Goal: Information Seeking & Learning: Learn about a topic

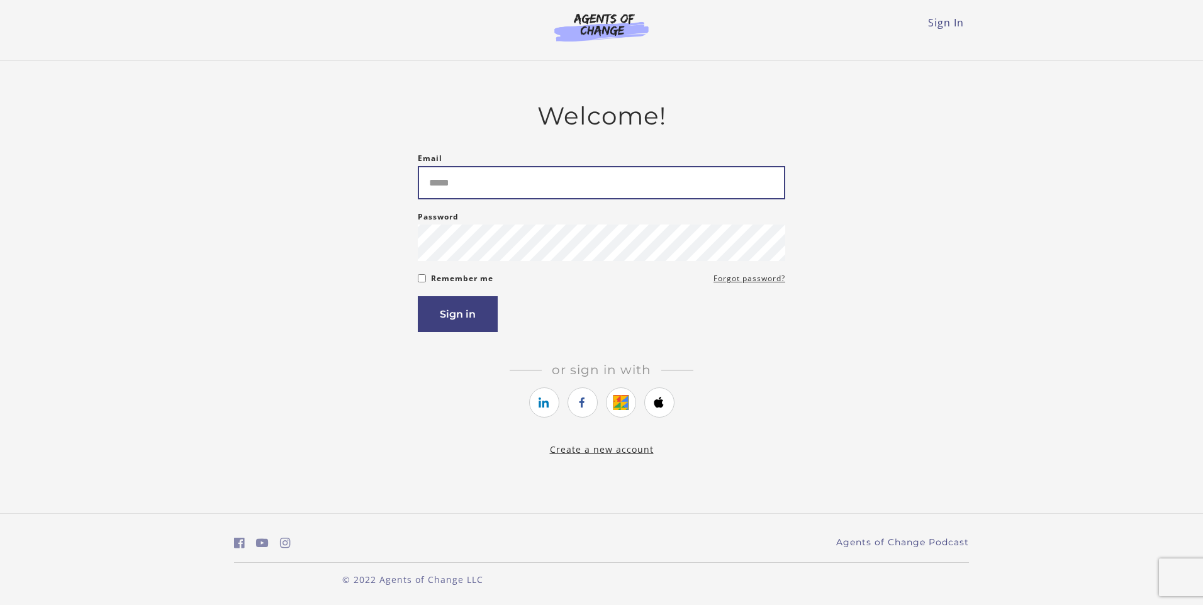
click at [473, 171] on input "Email" at bounding box center [601, 182] width 367 height 33
type input "**********"
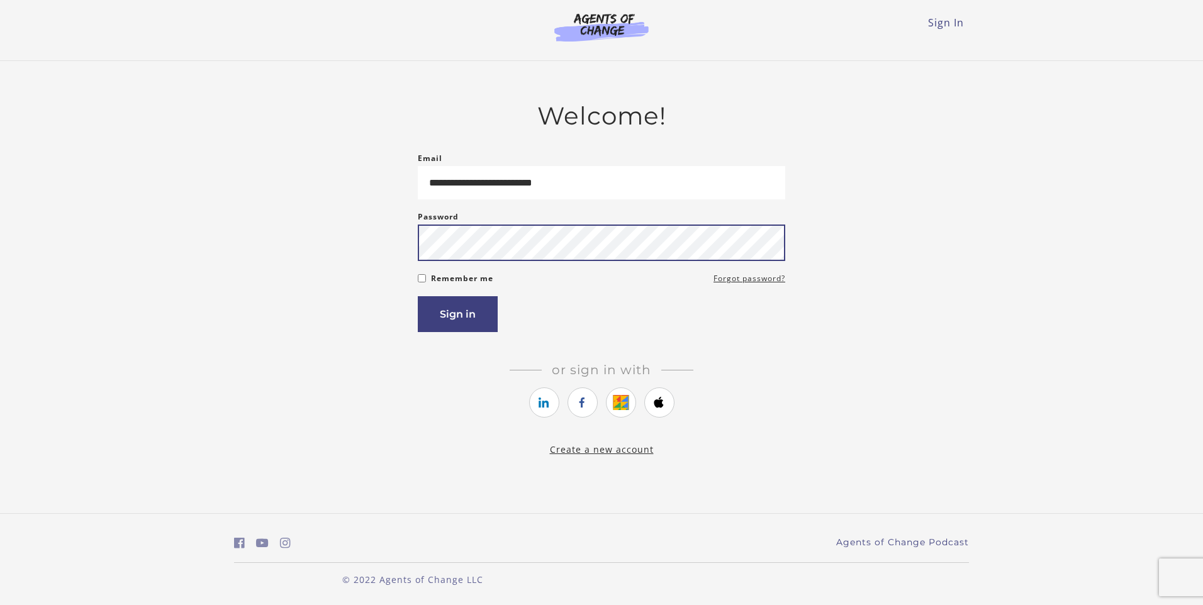
click at [418, 296] on button "Sign in" at bounding box center [458, 314] width 80 height 36
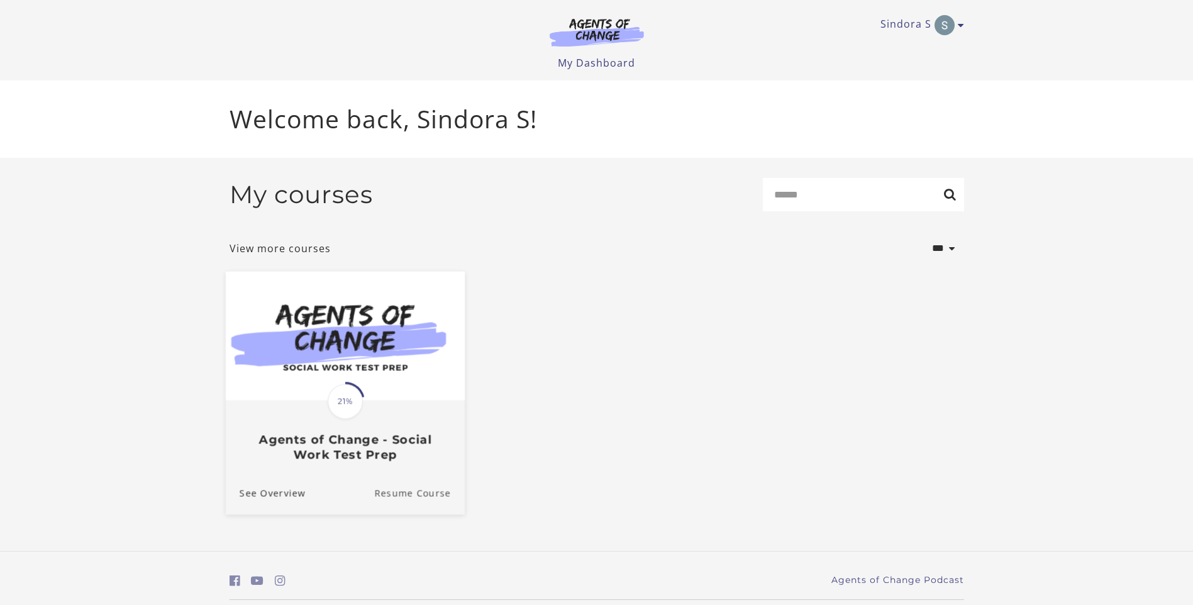
click at [428, 489] on link "Resume Course" at bounding box center [419, 493] width 91 height 42
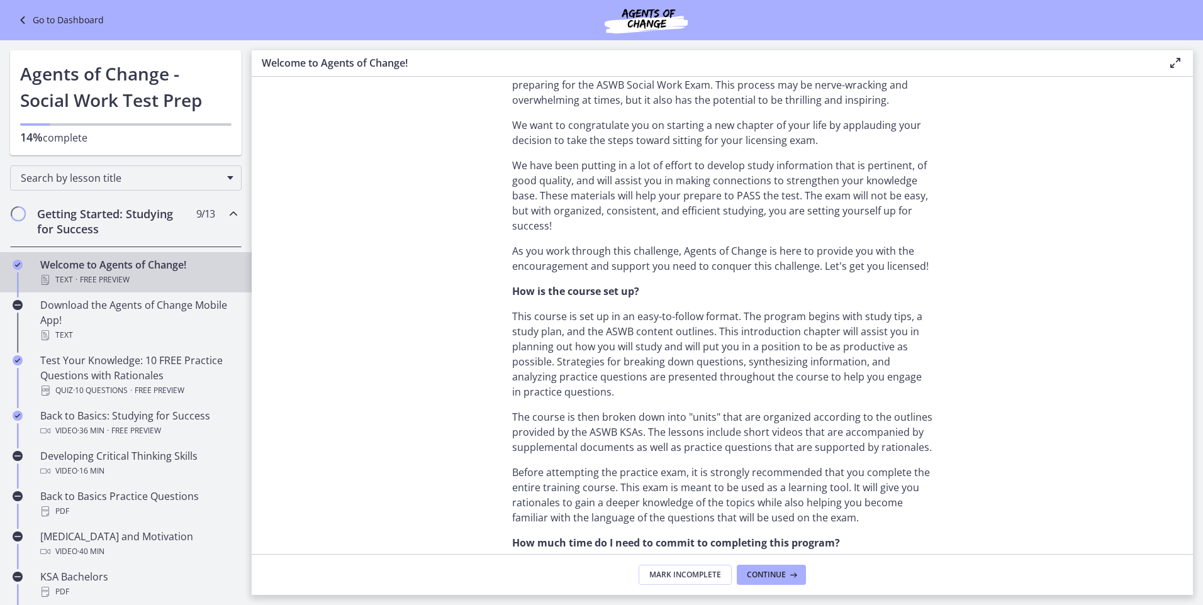
scroll to position [377, 0]
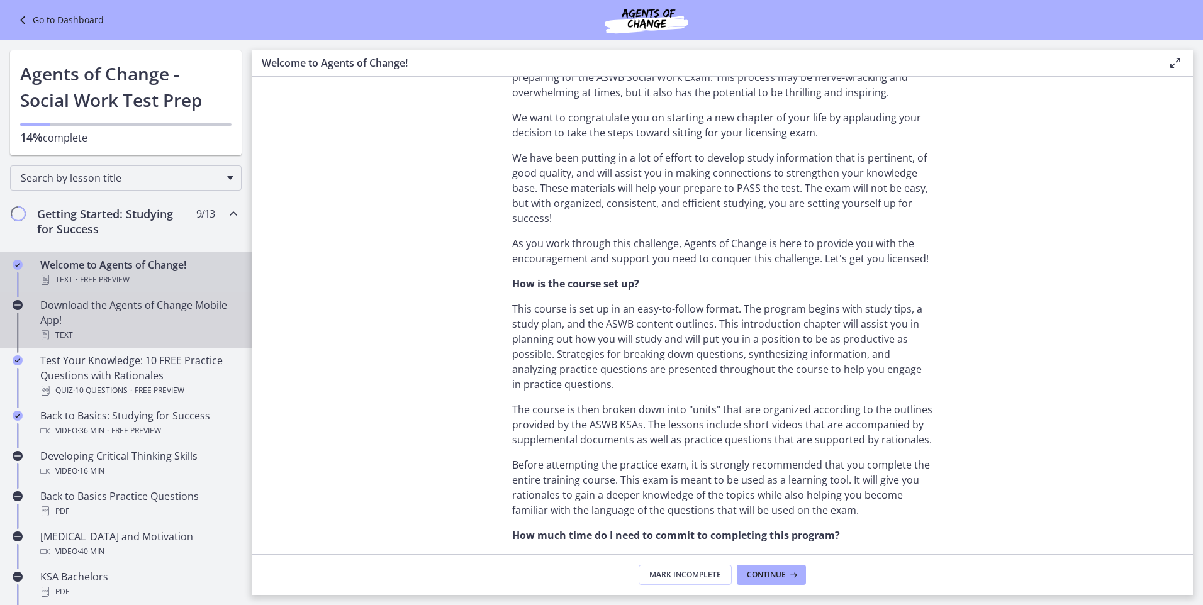
click at [123, 311] on div "Download the Agents of Change Mobile App! Text" at bounding box center [138, 320] width 196 height 45
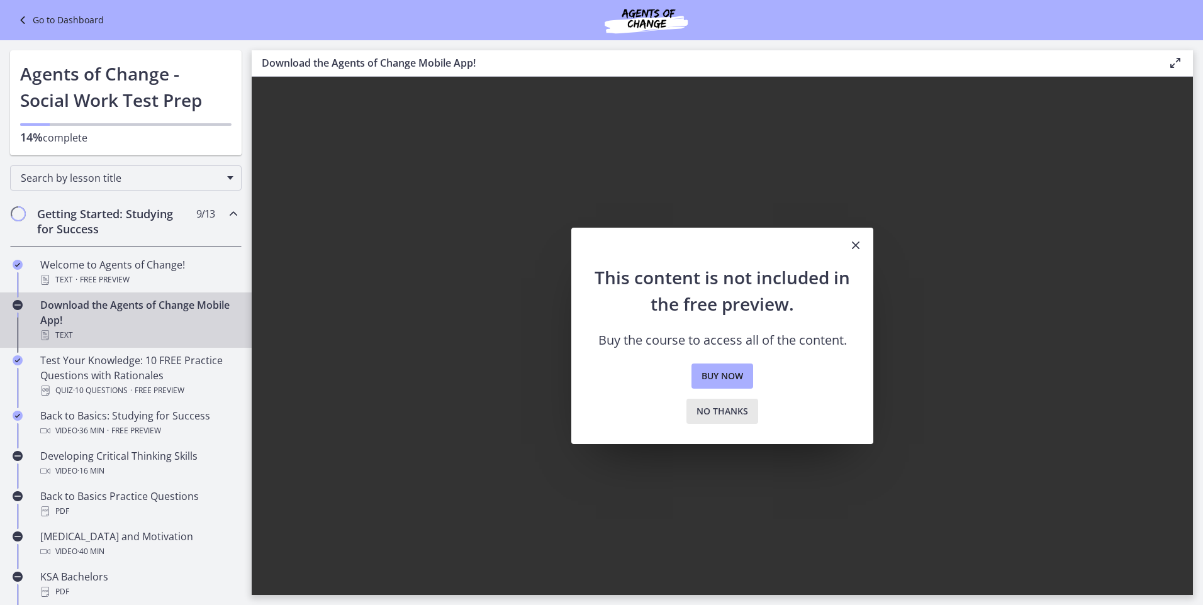
click at [720, 419] on button "No thanks" at bounding box center [722, 411] width 72 height 25
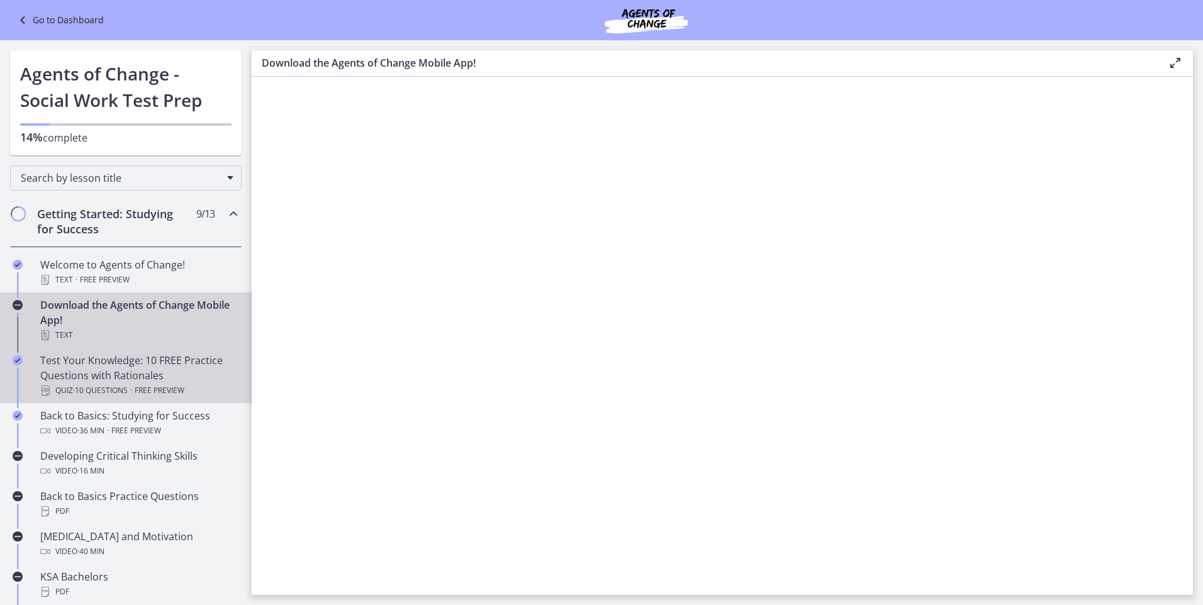
click at [138, 382] on div "Test Your Knowledge: 10 FREE Practice Questions with Rationales Quiz · 10 Quest…" at bounding box center [138, 375] width 196 height 45
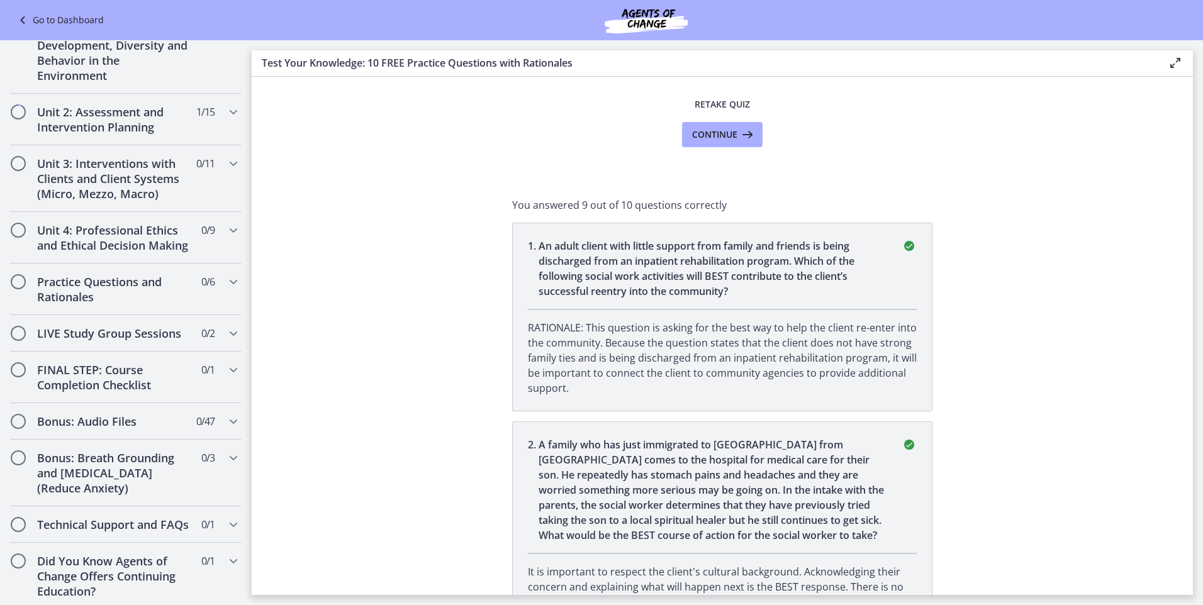
scroll to position [915, 0]
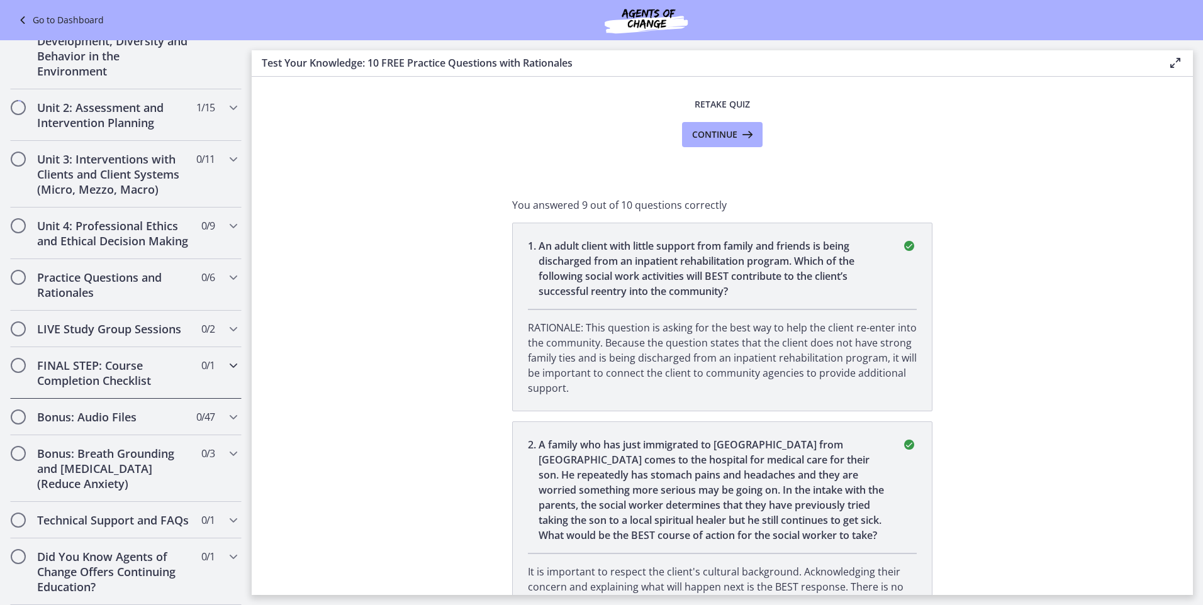
click at [165, 358] on h2 "FINAL STEP: Course Completion Checklist" at bounding box center [114, 373] width 154 height 30
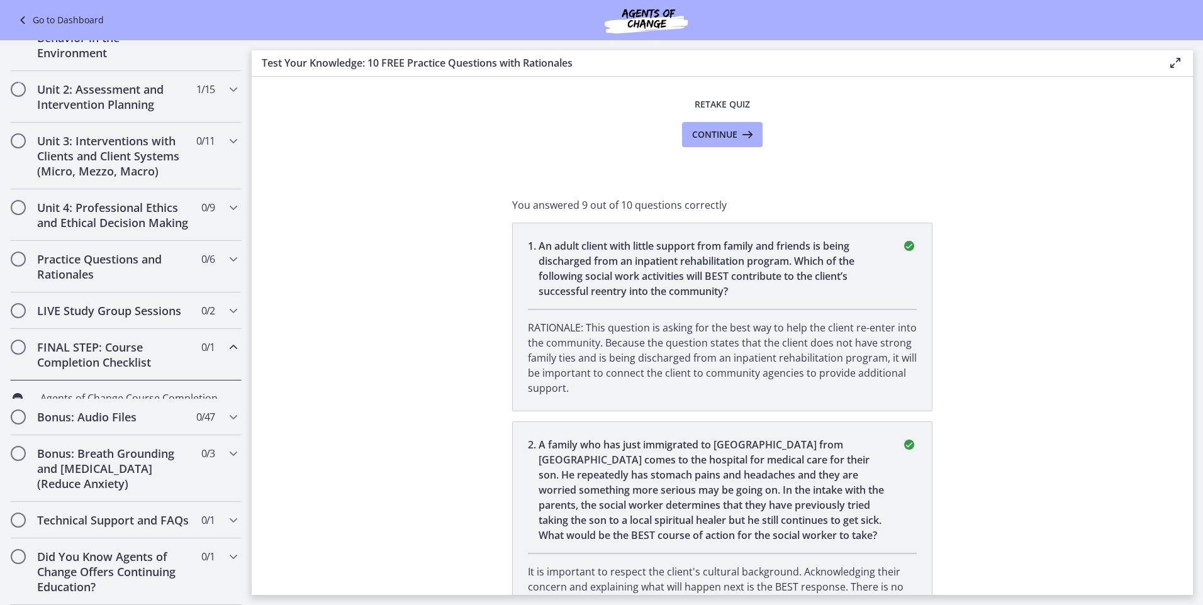
scroll to position [337, 0]
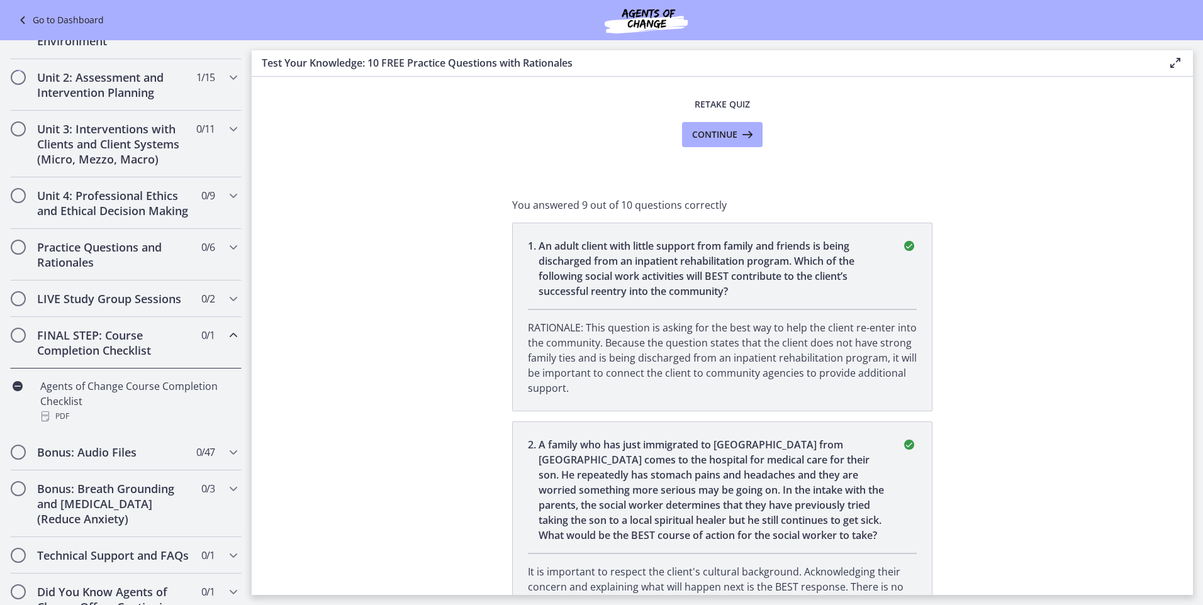
click at [165, 353] on h2 "FINAL STEP: Course Completion Checklist" at bounding box center [114, 343] width 154 height 30
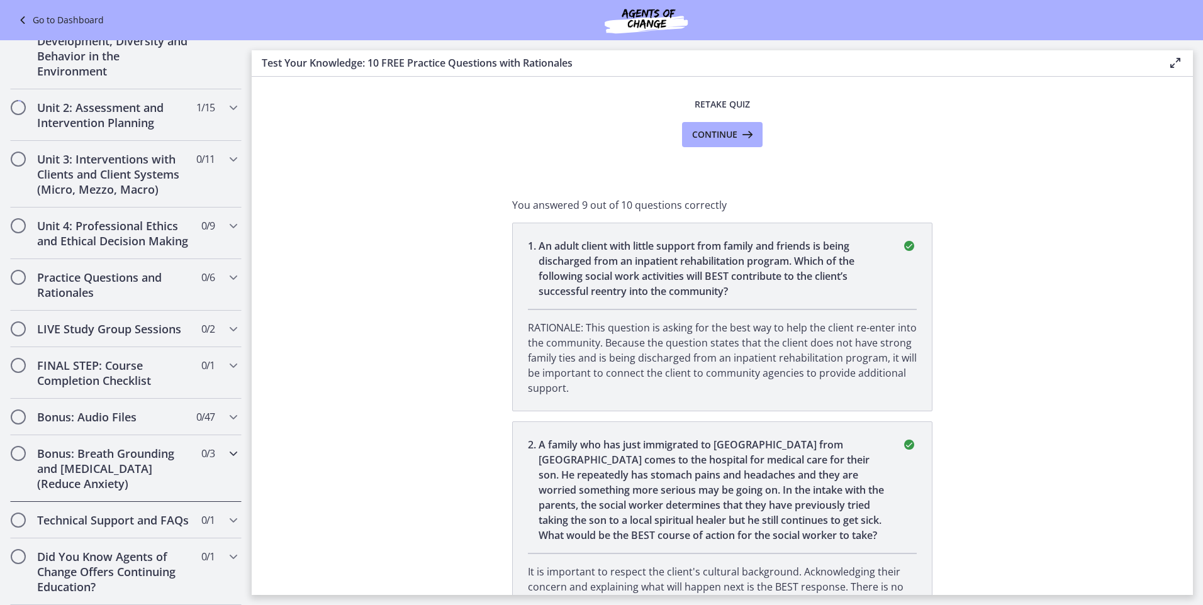
click at [150, 449] on h2 "Bonus: Breath Grounding and [MEDICAL_DATA] (Reduce Anxiety)" at bounding box center [114, 468] width 154 height 45
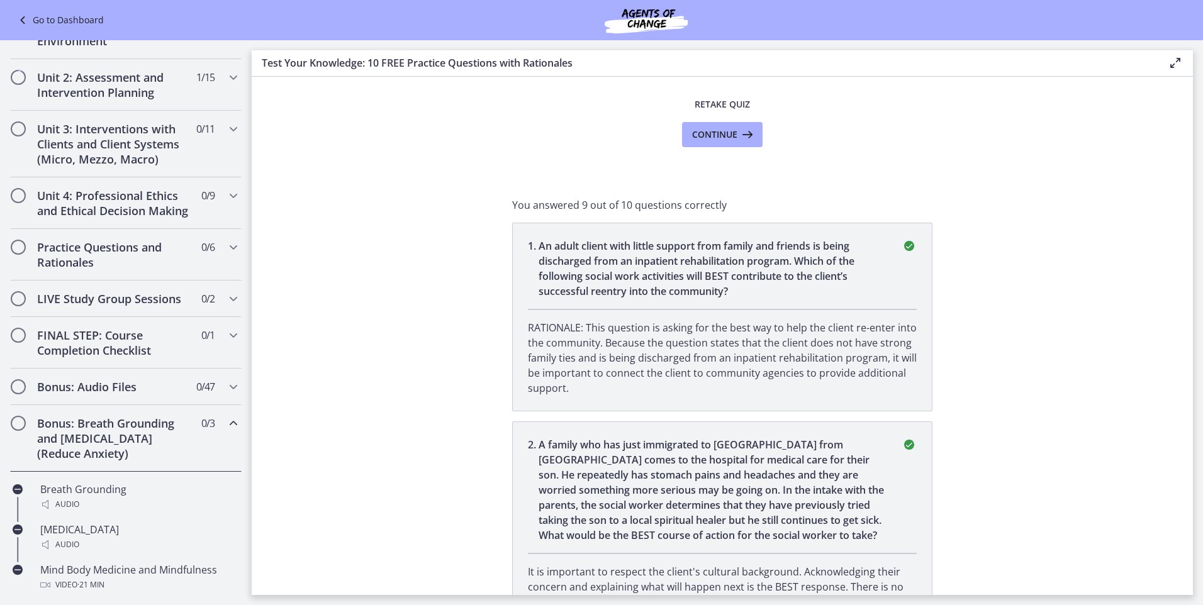
click at [150, 449] on h2 "Bonus: Breath Grounding and [MEDICAL_DATA] (Reduce Anxiety)" at bounding box center [114, 438] width 154 height 45
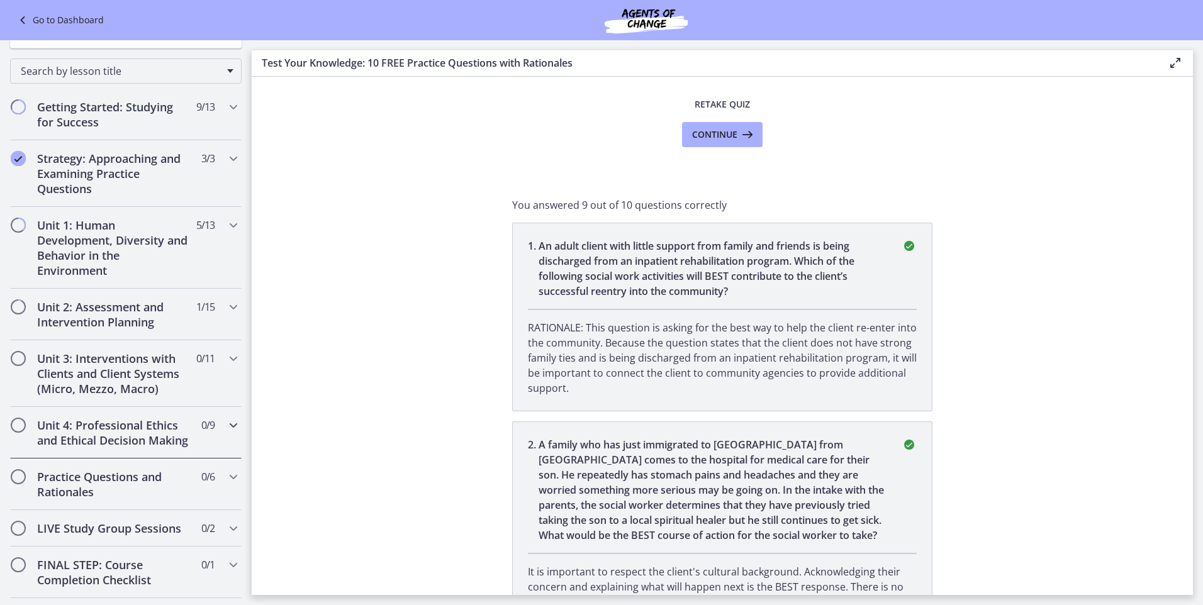
scroll to position [22, 0]
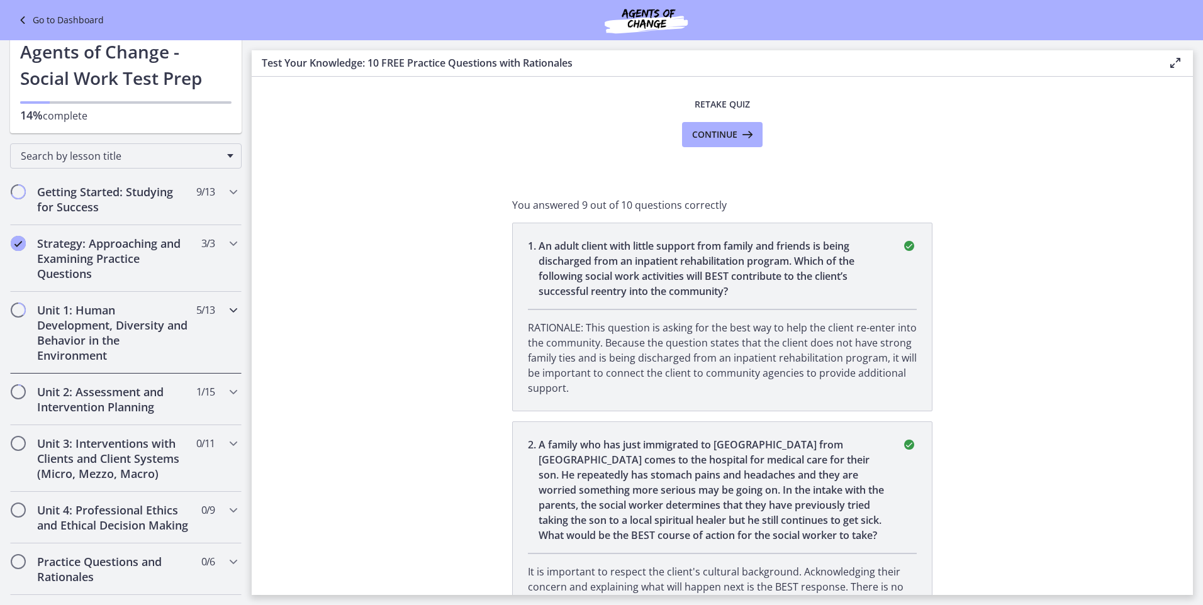
click at [147, 322] on h2 "Unit 1: Human Development, Diversity and Behavior in the Environment" at bounding box center [114, 333] width 154 height 60
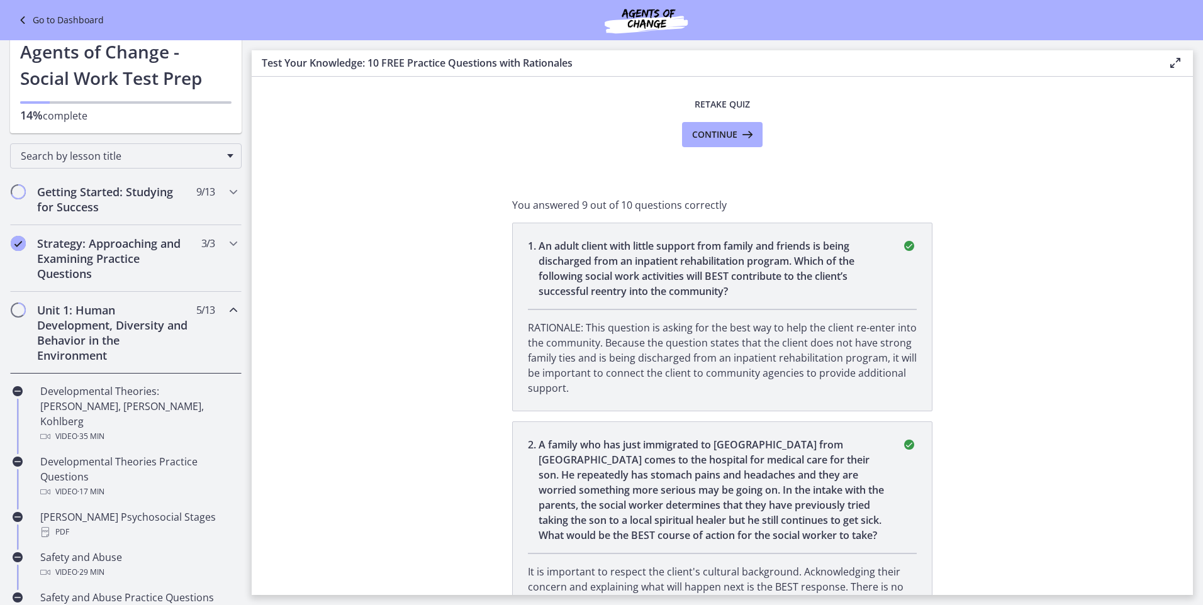
click at [206, 330] on div "Unit 1: Human Development, Diversity and Behavior in the Environment 5 / 13 Com…" at bounding box center [126, 333] width 232 height 82
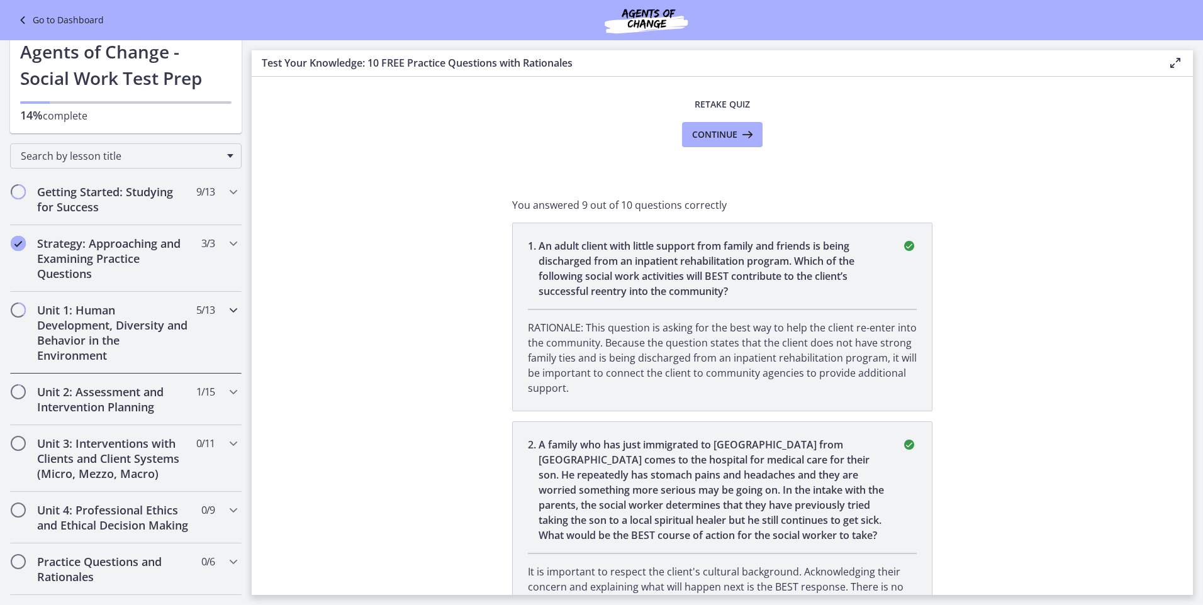
click at [123, 307] on h2 "Unit 1: Human Development, Diversity and Behavior in the Environment" at bounding box center [114, 333] width 154 height 60
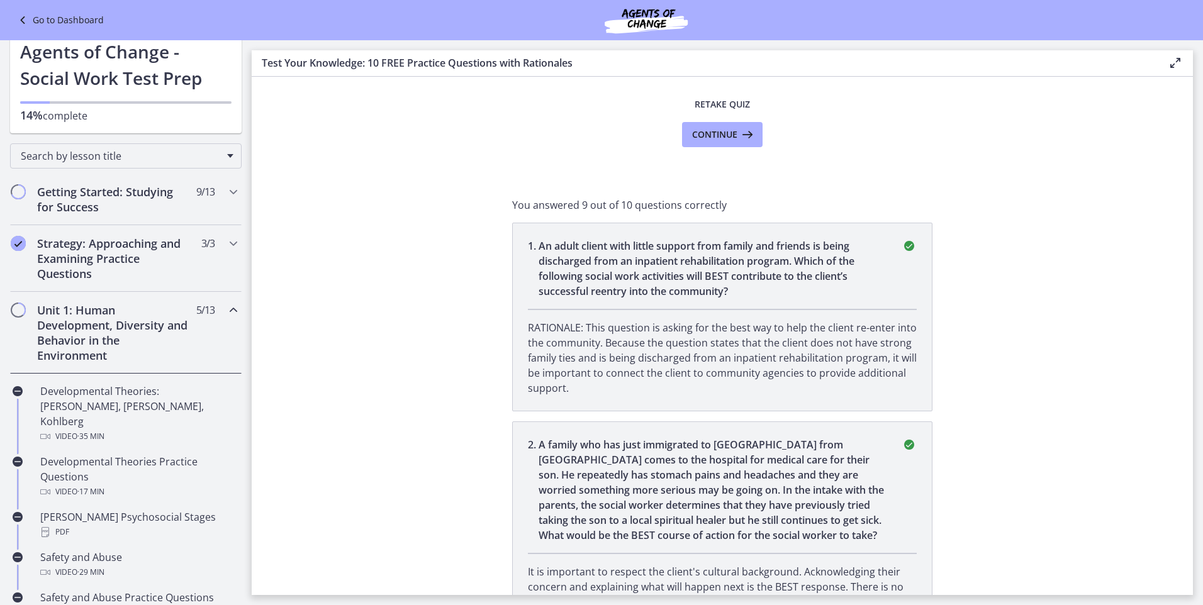
click at [210, 323] on div "Unit 1: Human Development, Diversity and Behavior in the Environment 5 / 13 Com…" at bounding box center [126, 333] width 232 height 82
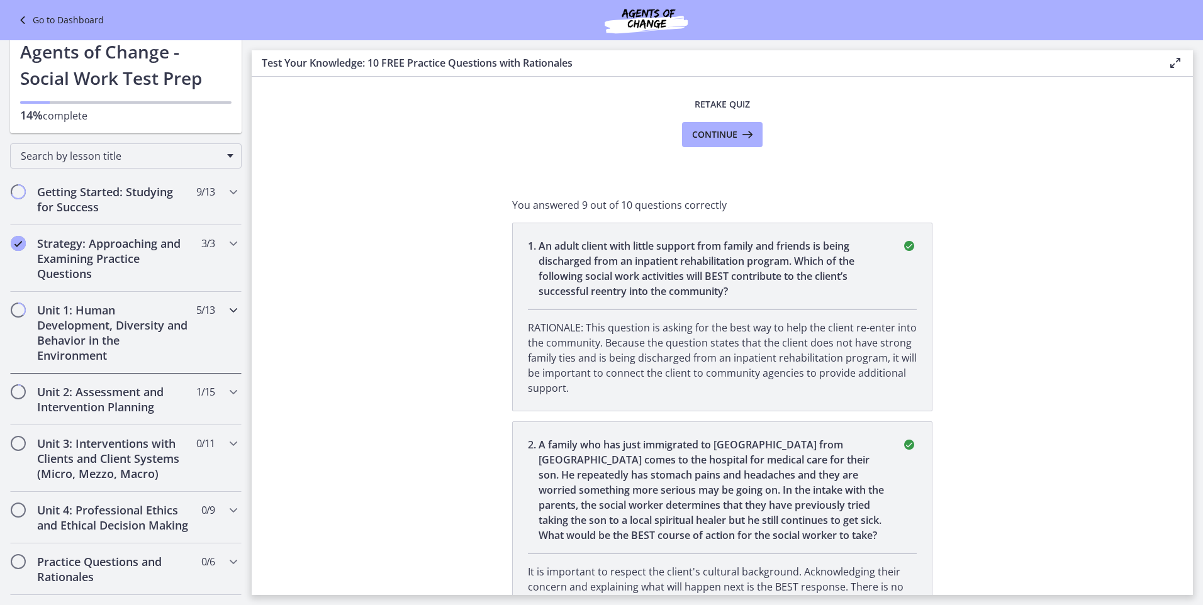
click at [13, 312] on span "Chapters" at bounding box center [18, 310] width 13 height 13
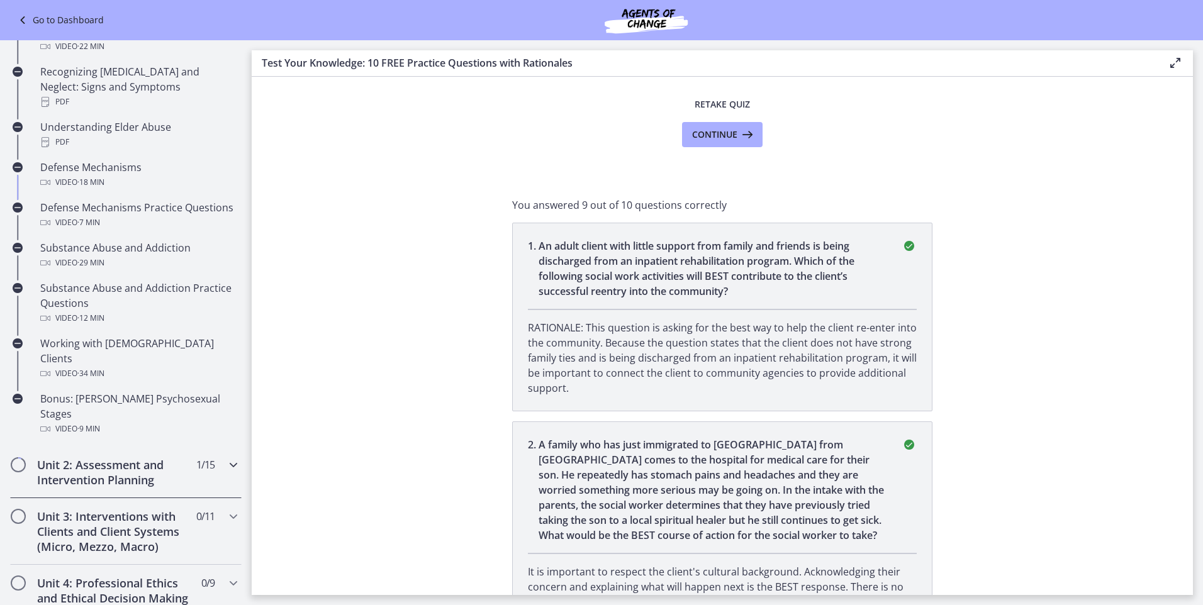
click at [116, 457] on h2 "Unit 2: Assessment and Intervention Planning" at bounding box center [114, 472] width 154 height 30
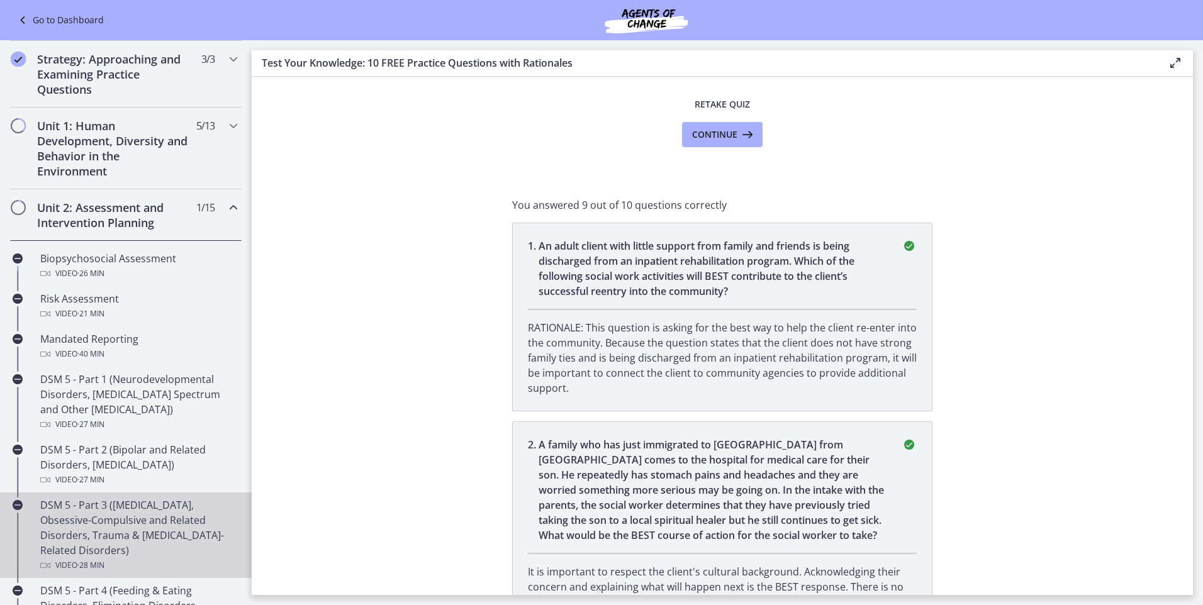
scroll to position [0, 0]
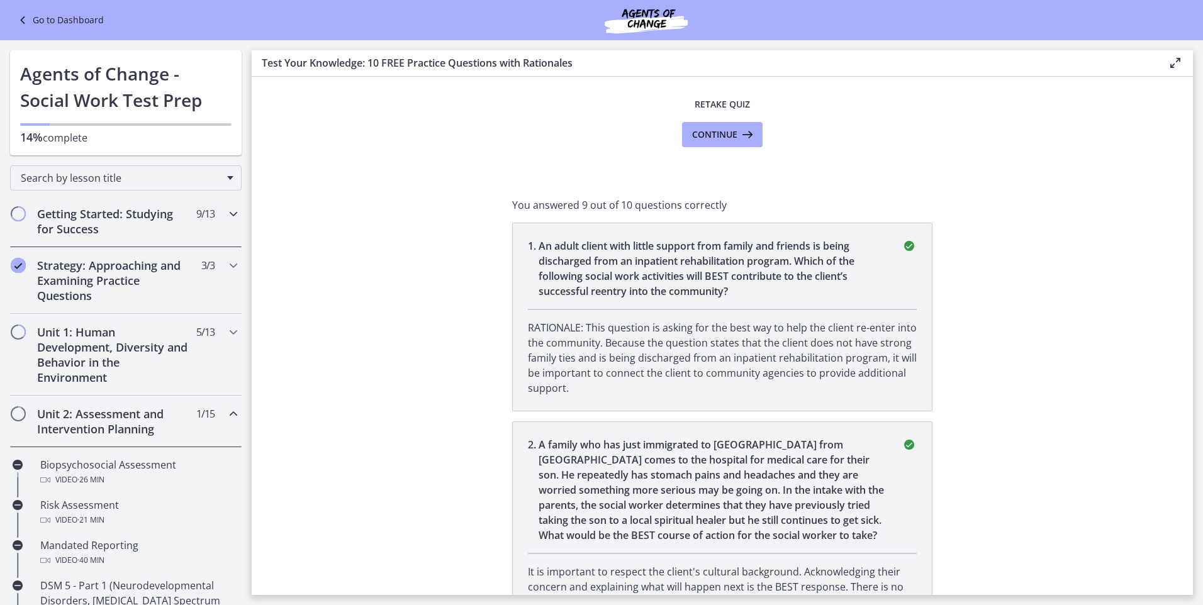
click at [154, 223] on h2 "Getting Started: Studying for Success" at bounding box center [114, 221] width 154 height 30
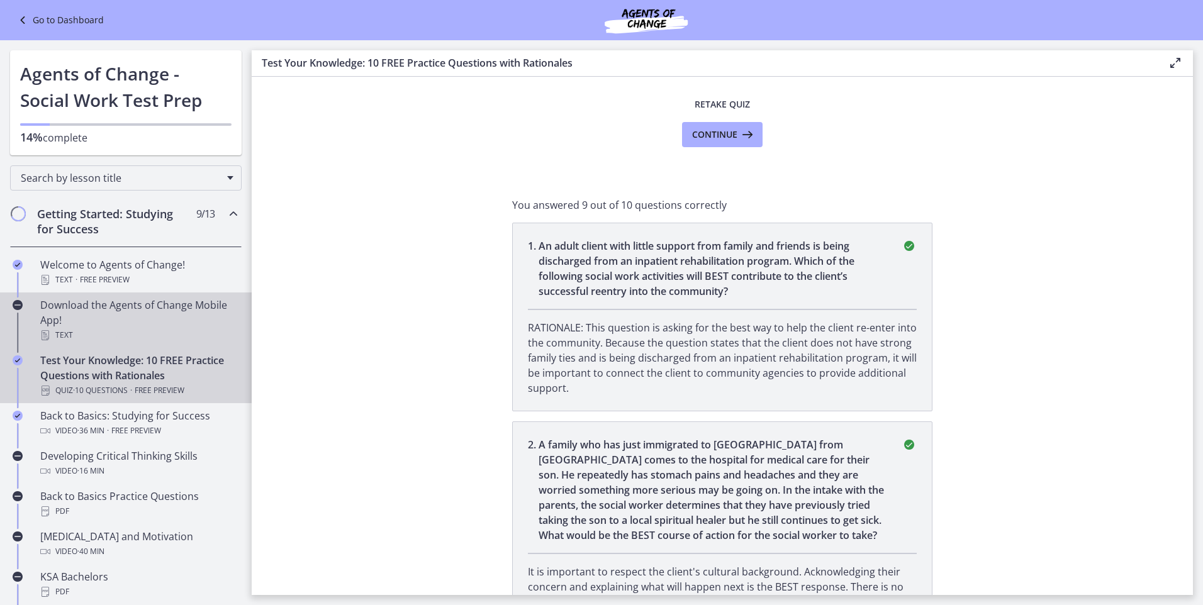
click at [152, 302] on div "Download the Agents of Change Mobile App! Text" at bounding box center [138, 320] width 196 height 45
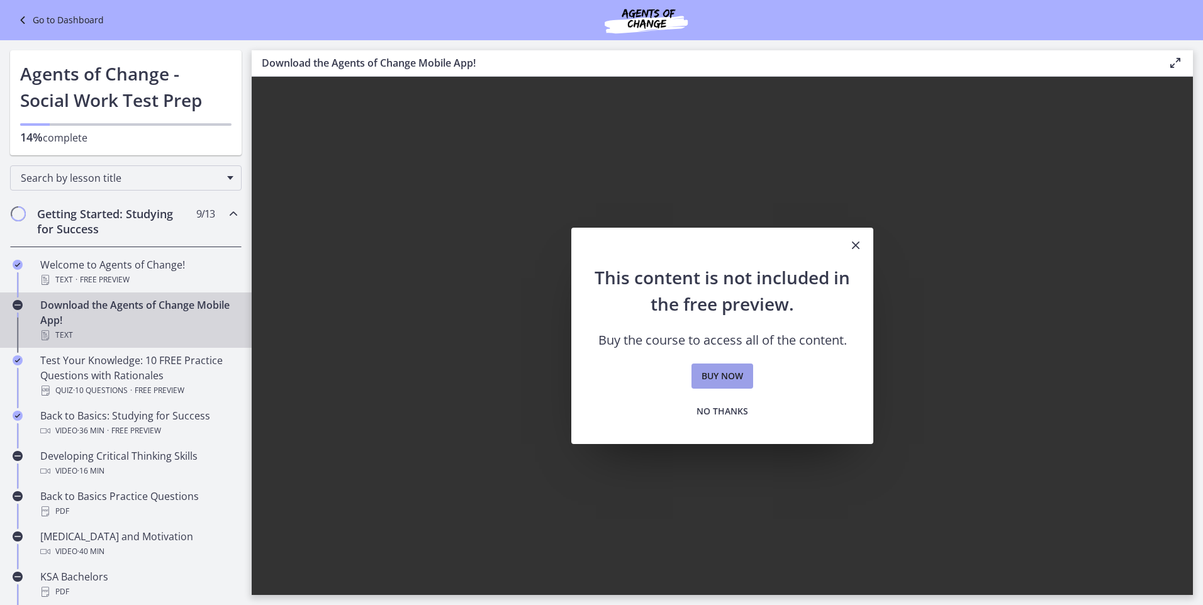
click at [722, 380] on span "Buy now" at bounding box center [722, 376] width 42 height 15
